Goal: Task Accomplishment & Management: Use online tool/utility

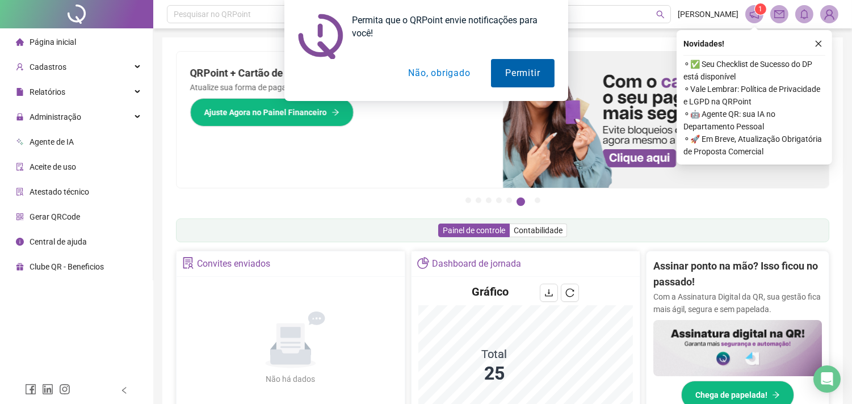
click at [535, 70] on button "Permitir" at bounding box center [522, 73] width 63 height 28
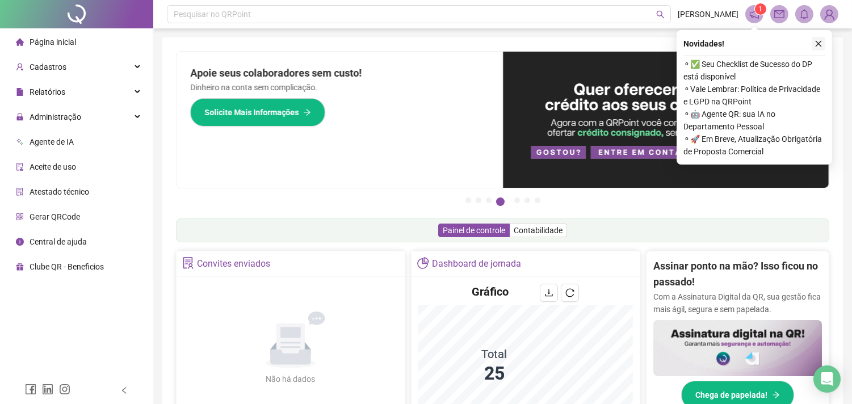
click at [819, 43] on icon "close" at bounding box center [819, 44] width 8 height 8
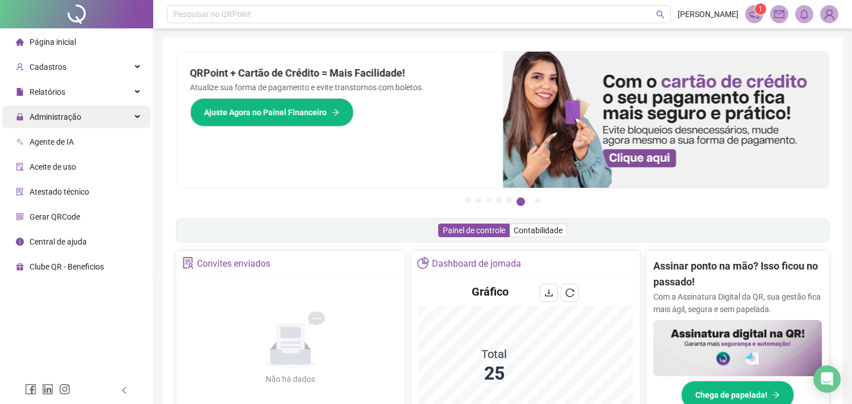
click at [138, 117] on div "Administração" at bounding box center [76, 117] width 148 height 23
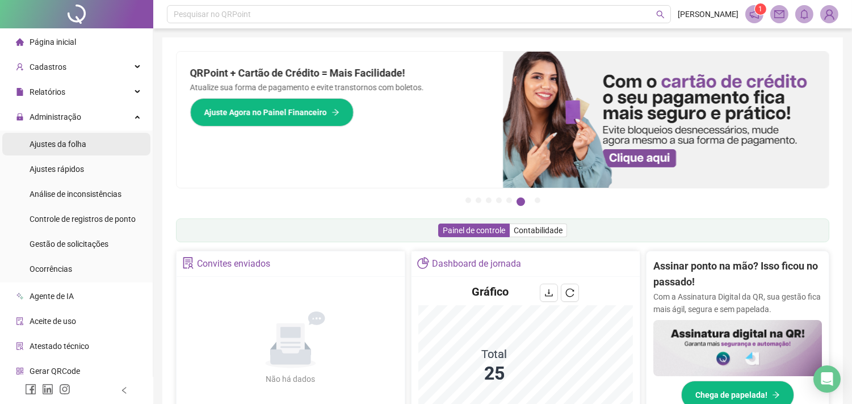
click at [65, 146] on span "Ajustes da folha" at bounding box center [58, 144] width 57 height 9
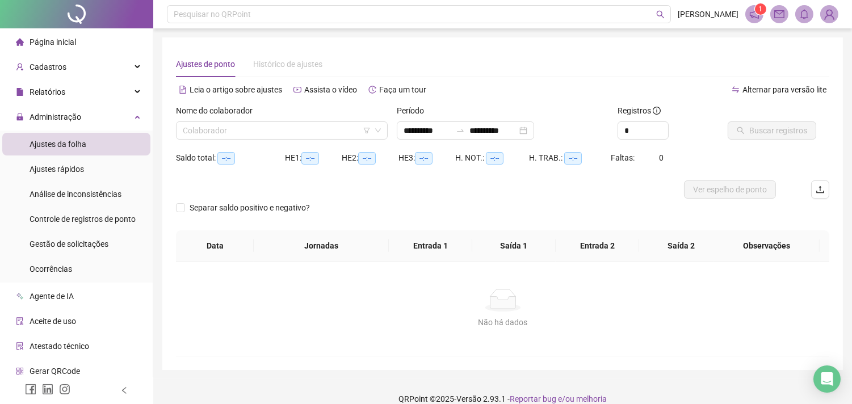
type input "**********"
click at [58, 95] on span "Relatórios" at bounding box center [48, 91] width 36 height 9
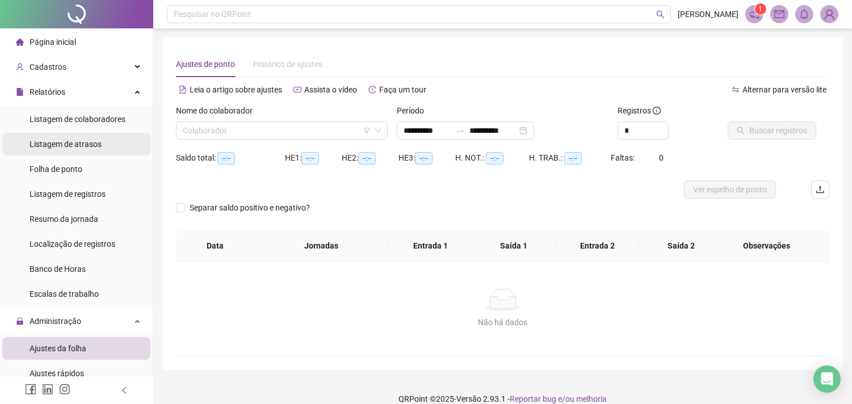
click at [95, 143] on span "Listagem de atrasos" at bounding box center [66, 144] width 72 height 9
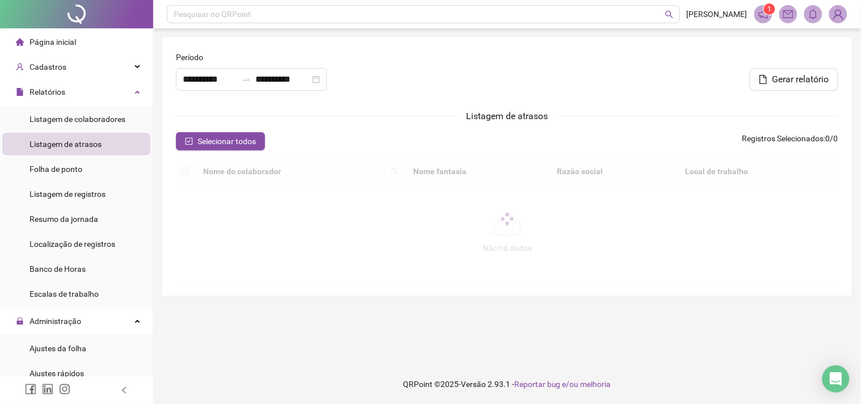
type input "**********"
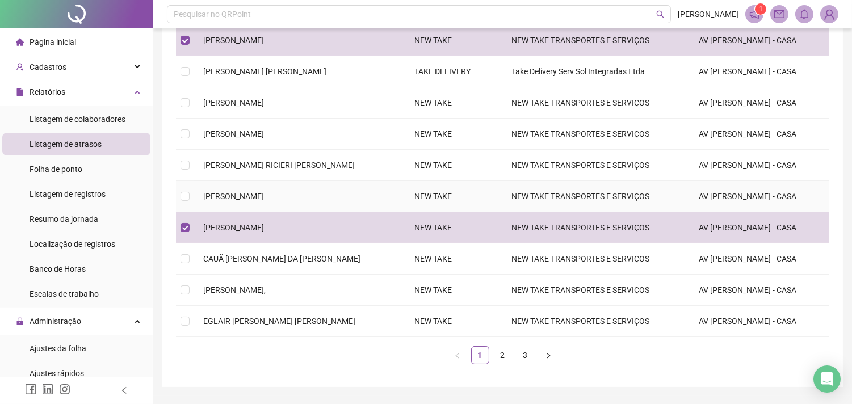
scroll to position [189, 0]
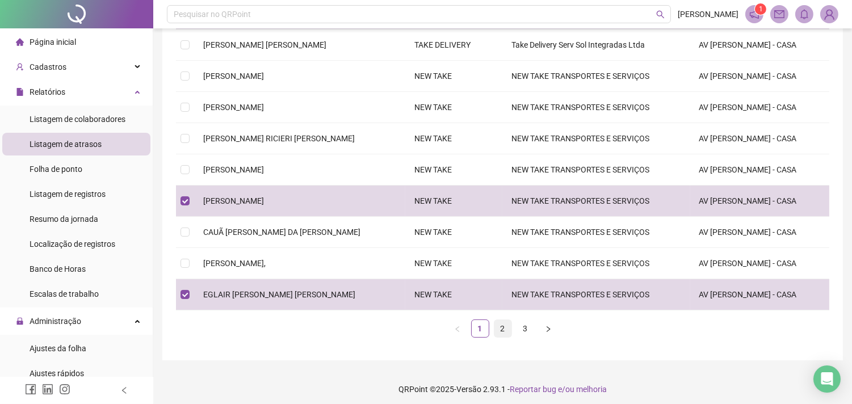
click at [505, 330] on link "2" at bounding box center [503, 328] width 17 height 17
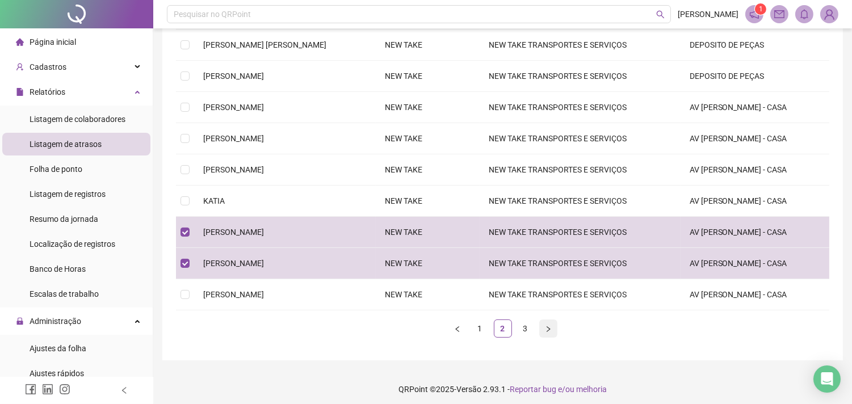
click at [548, 328] on icon "right" at bounding box center [548, 329] width 7 height 7
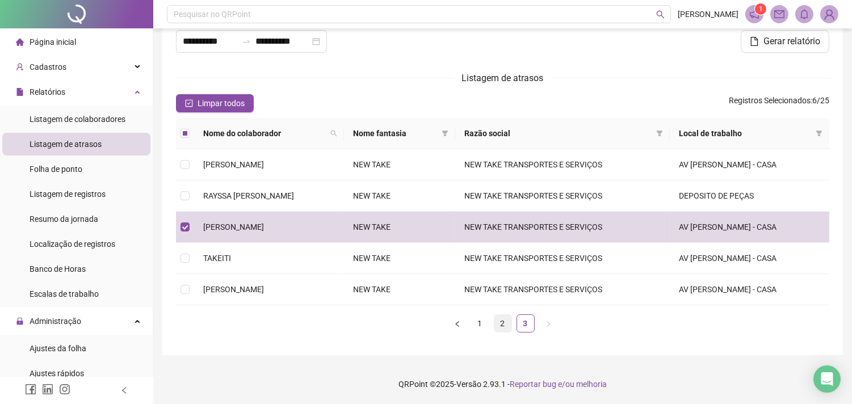
click at [500, 325] on link "2" at bounding box center [503, 323] width 17 height 17
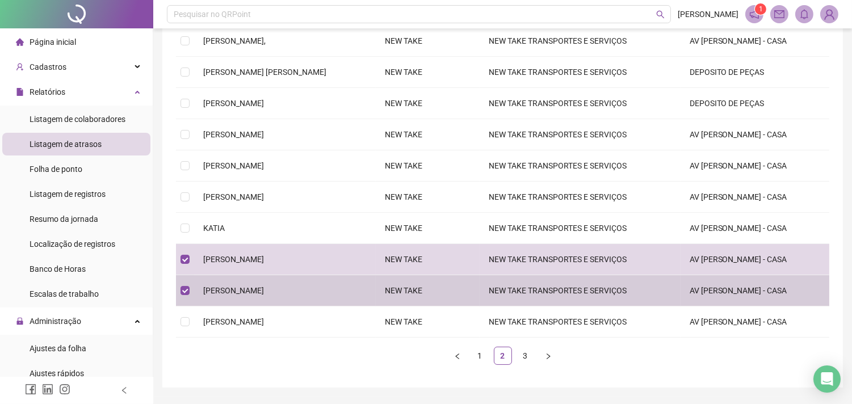
scroll to position [165, 0]
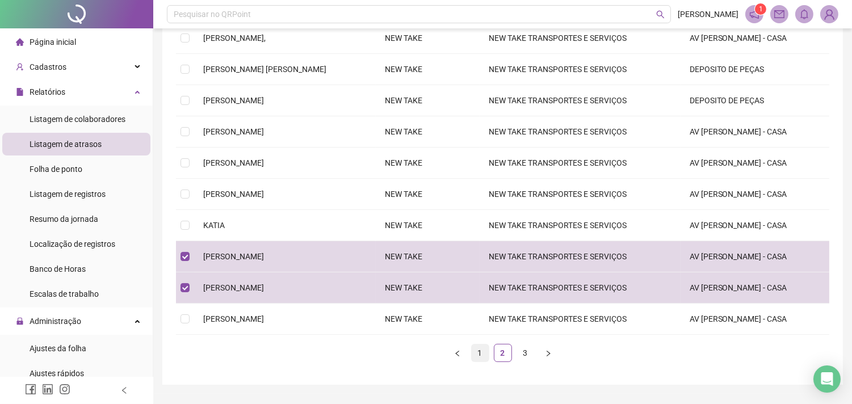
click at [479, 353] on link "1" at bounding box center [480, 353] width 17 height 17
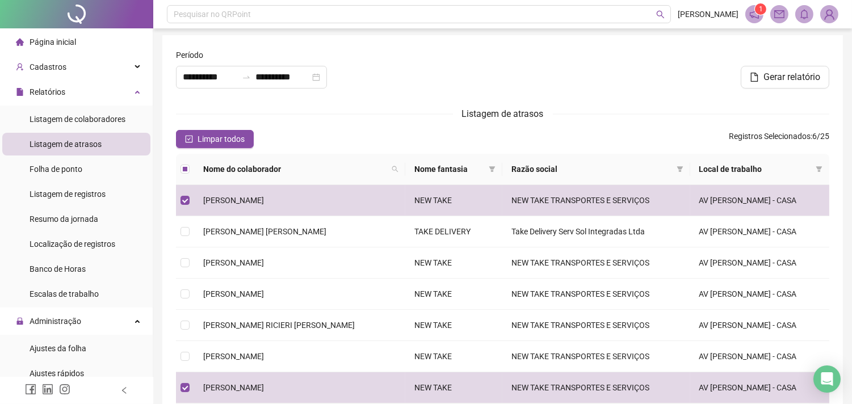
scroll to position [0, 0]
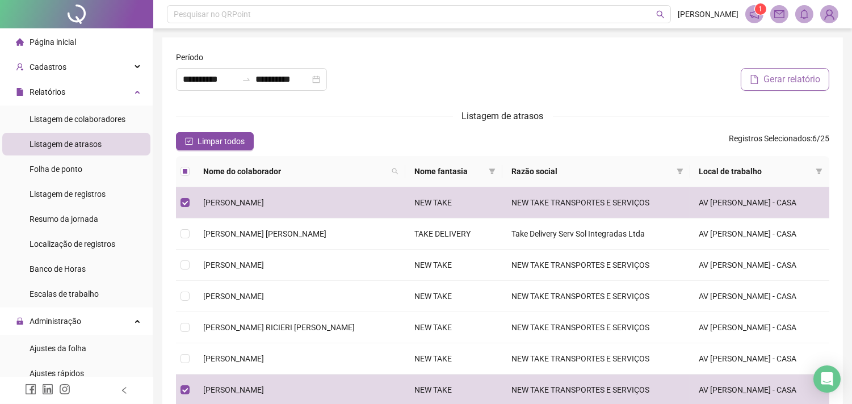
click at [780, 76] on span "Gerar relatório" at bounding box center [792, 80] width 57 height 14
click at [759, 9] on span "1" at bounding box center [761, 9] width 4 height 8
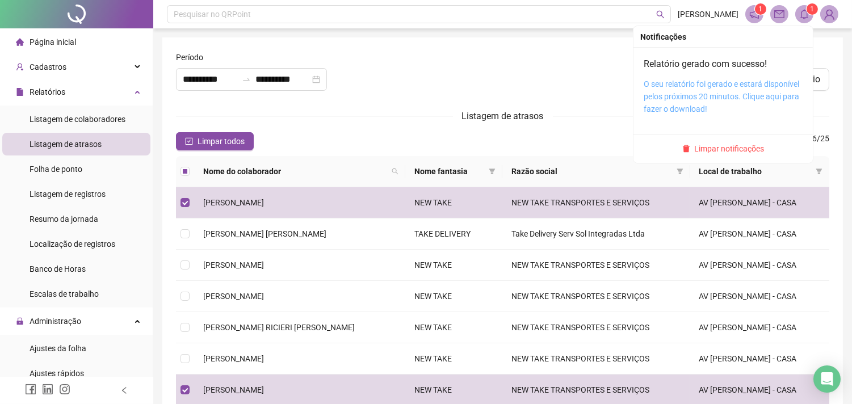
click at [730, 84] on link "O seu relatório foi gerado e estará disponível pelos próximos 20 minutos. Cliqu…" at bounding box center [722, 96] width 156 height 34
